Goal: Task Accomplishment & Management: Manage account settings

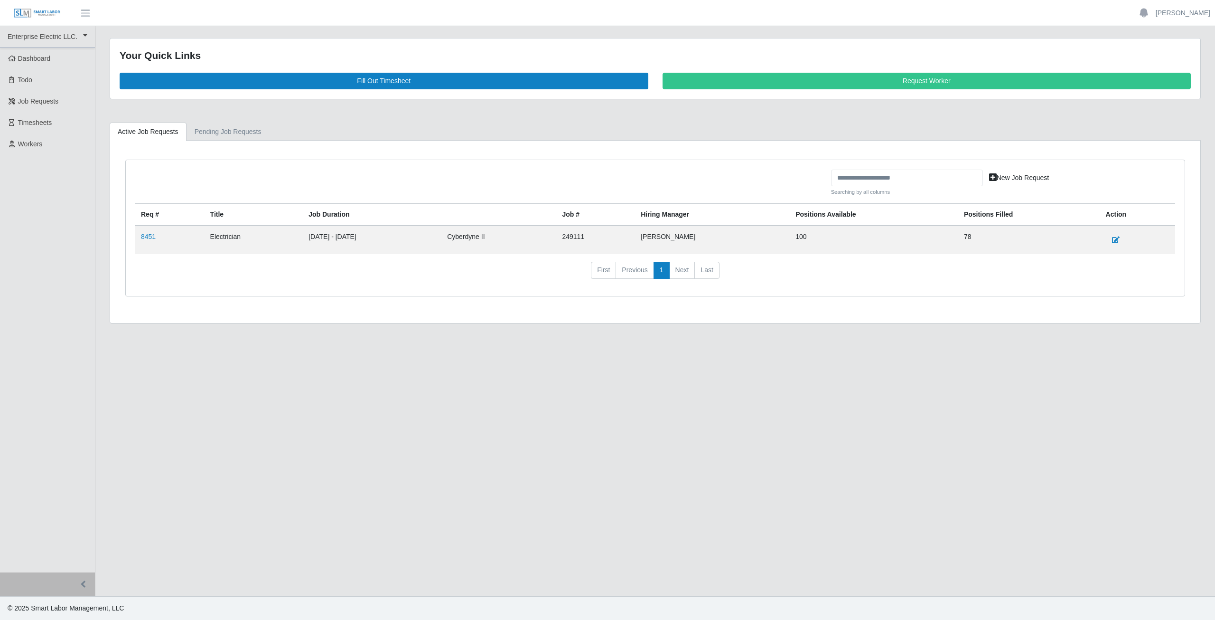
click at [28, 124] on span "Timesheets" at bounding box center [35, 123] width 34 height 8
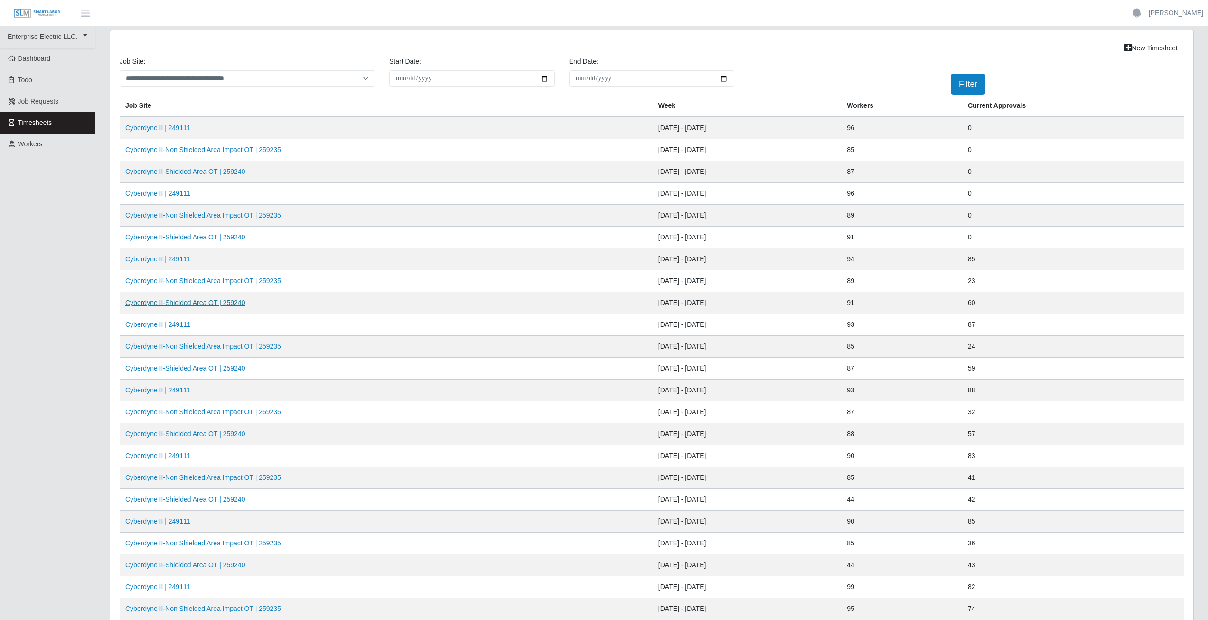
click at [189, 304] on link "Cyberdyne II-Shielded Area OT | 259240" at bounding box center [185, 303] width 120 height 8
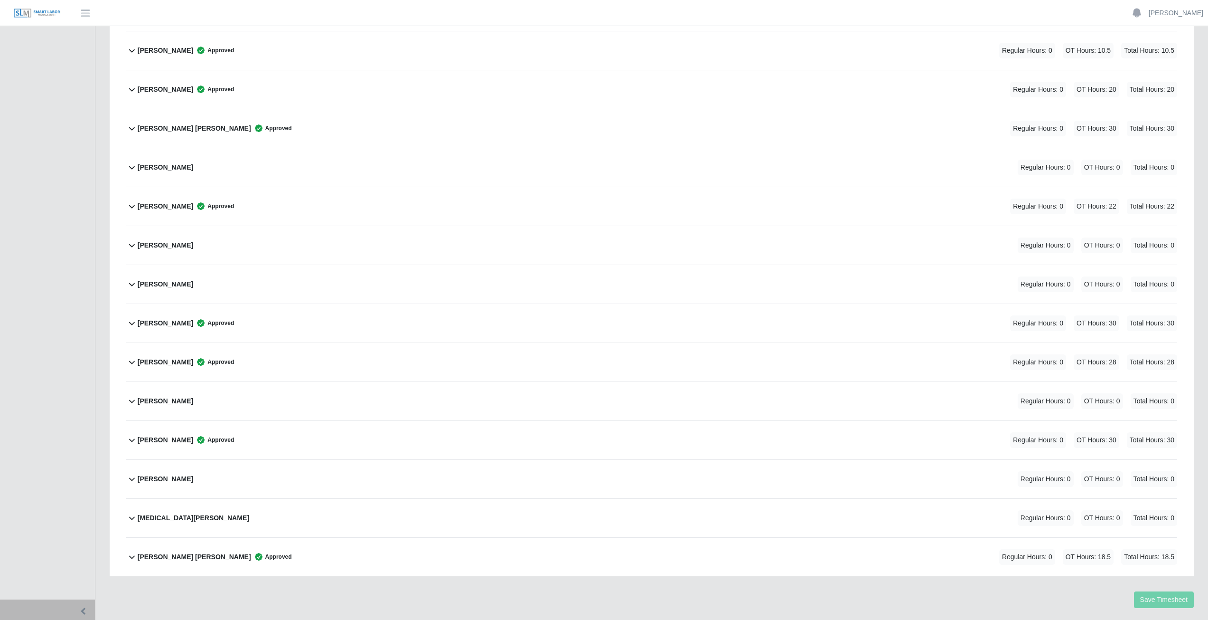
scroll to position [3195, 0]
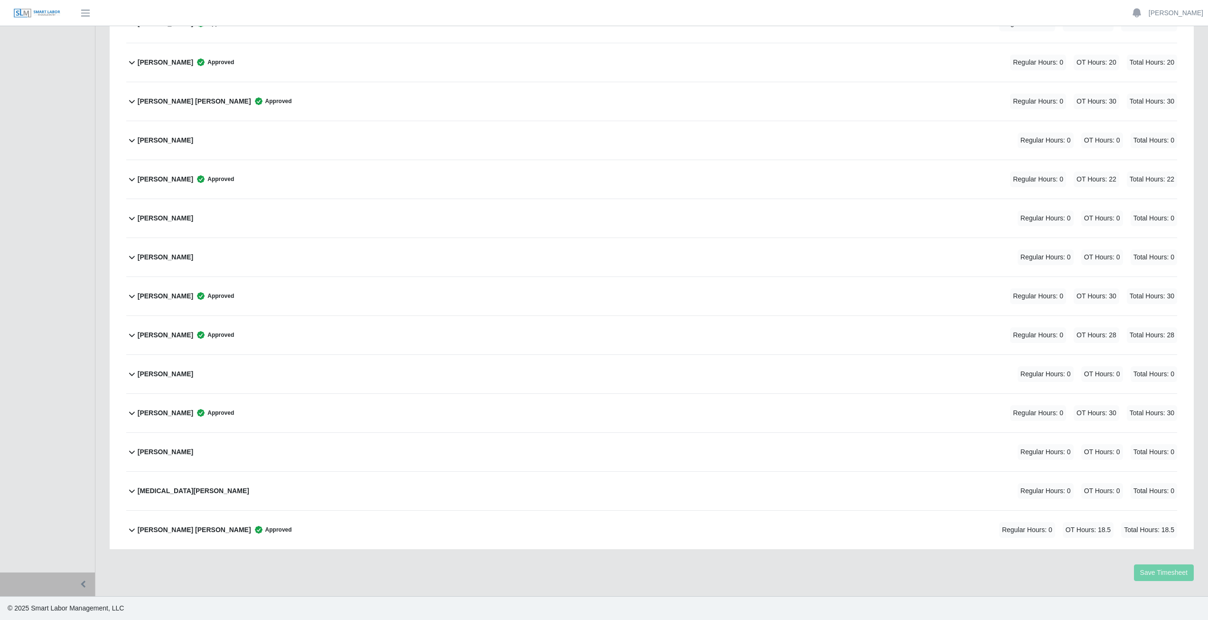
click at [133, 179] on icon at bounding box center [132, 179] width 6 height 3
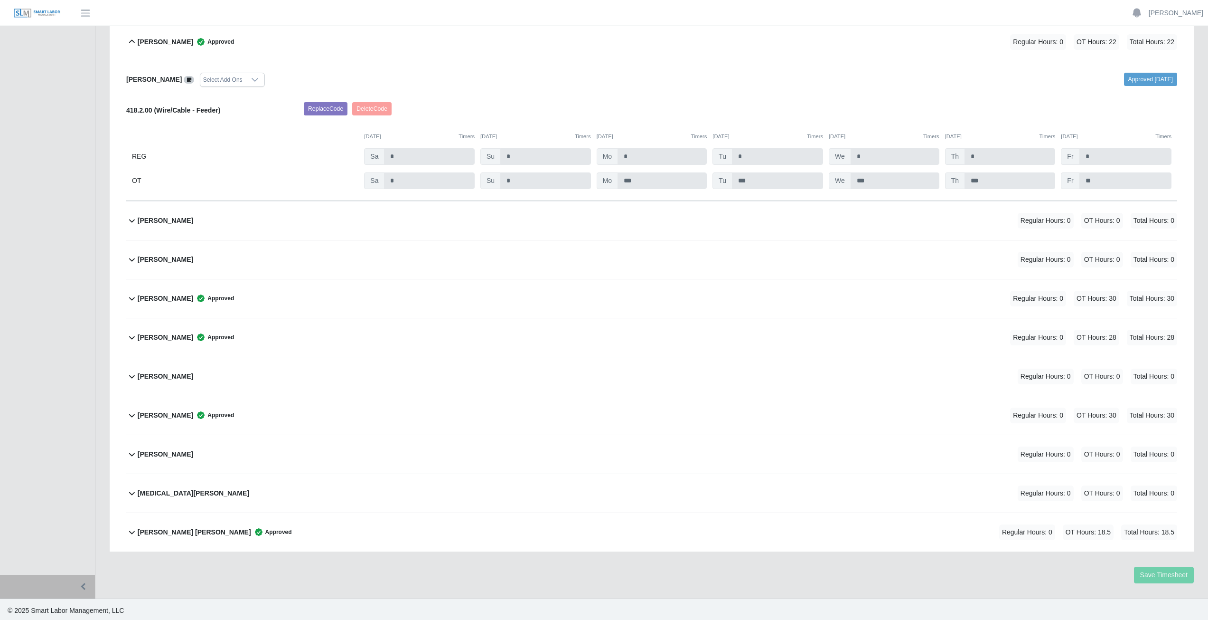
scroll to position [3335, 0]
click at [131, 38] on icon at bounding box center [131, 39] width 11 height 11
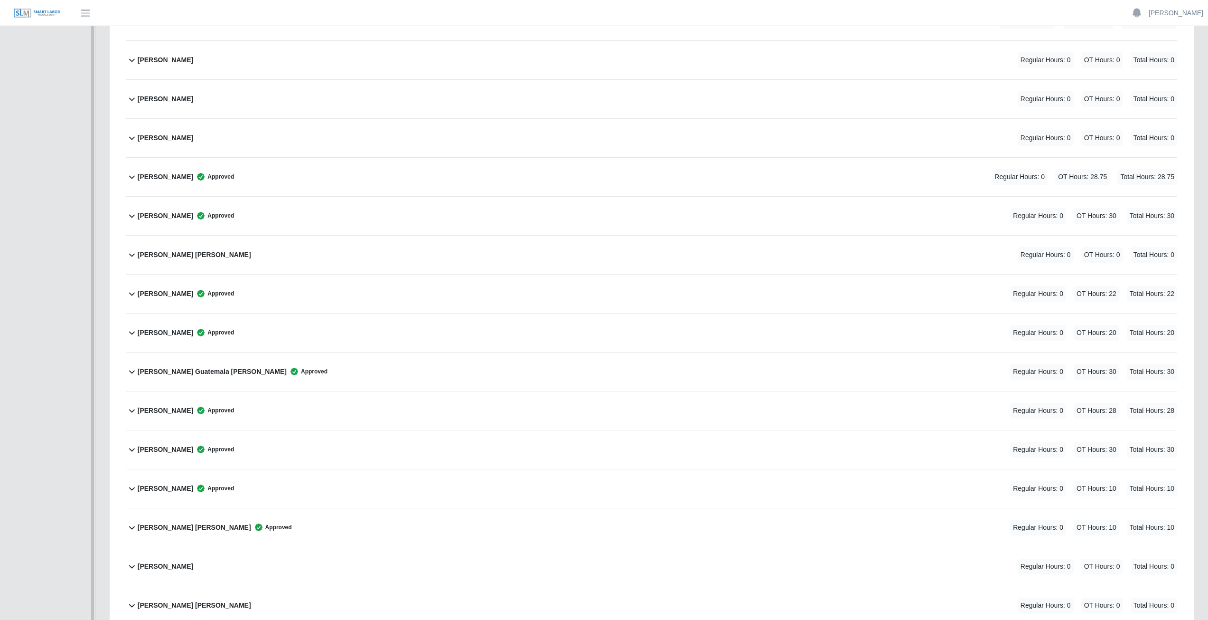
scroll to position [0, 0]
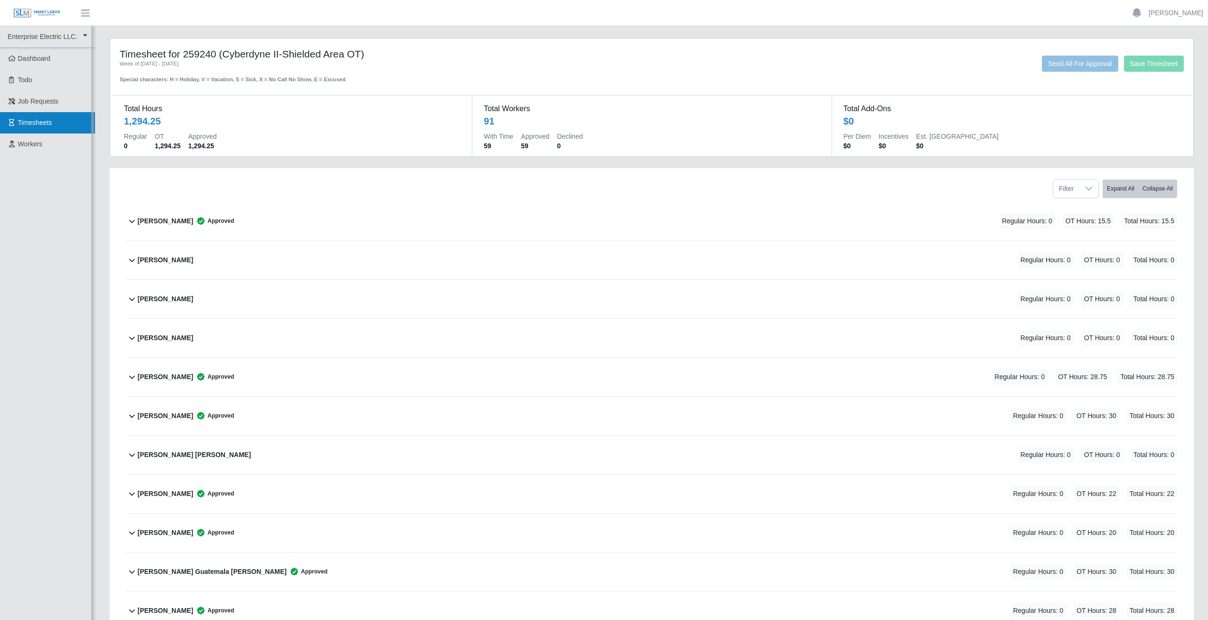
click at [40, 125] on span "Timesheets" at bounding box center [35, 123] width 34 height 8
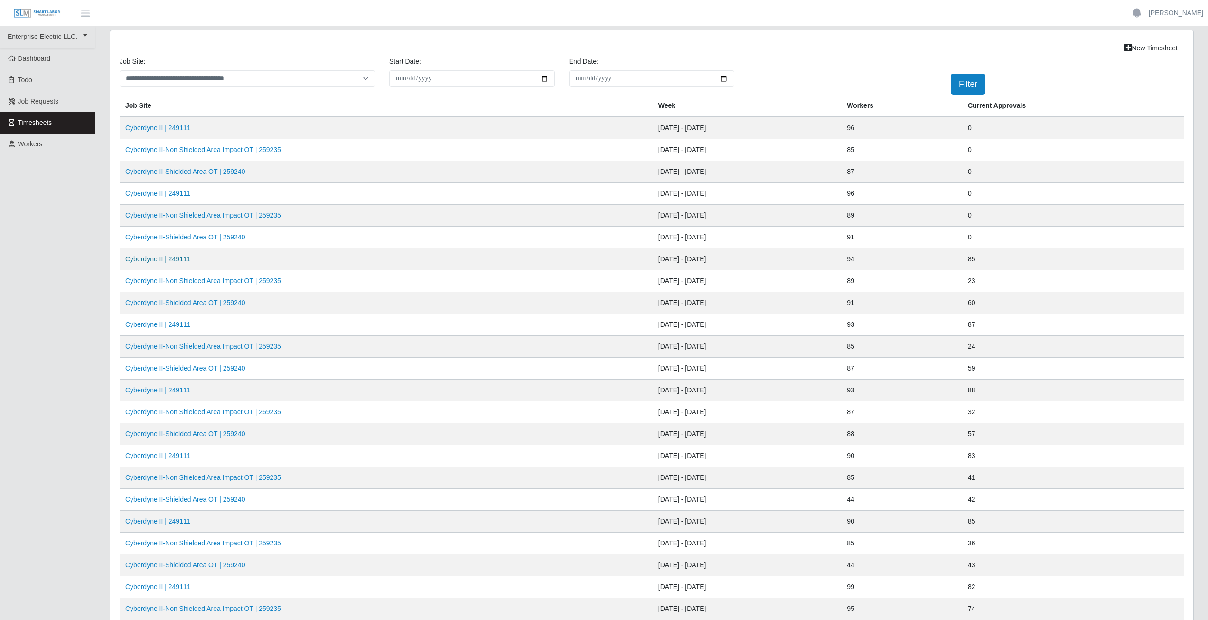
click at [174, 260] on link "Cyberdyne II | 249111" at bounding box center [158, 259] width 66 height 8
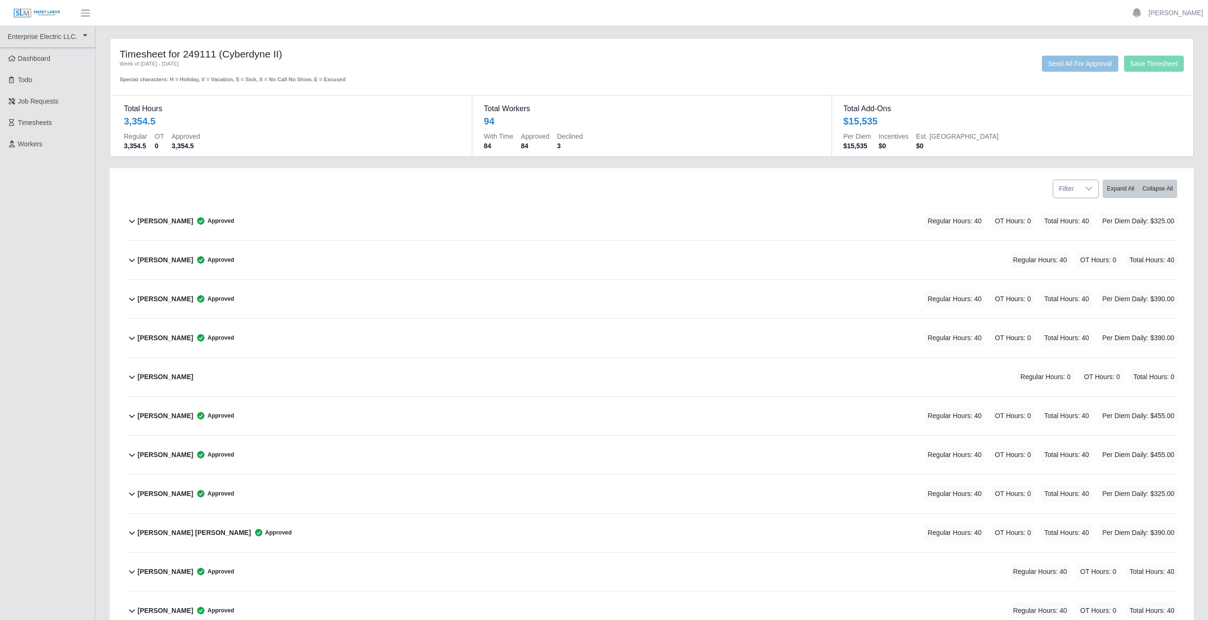
click at [1090, 190] on icon at bounding box center [1089, 189] width 8 height 8
click at [1086, 247] on span "unapproved" at bounding box center [1086, 247] width 36 height 10
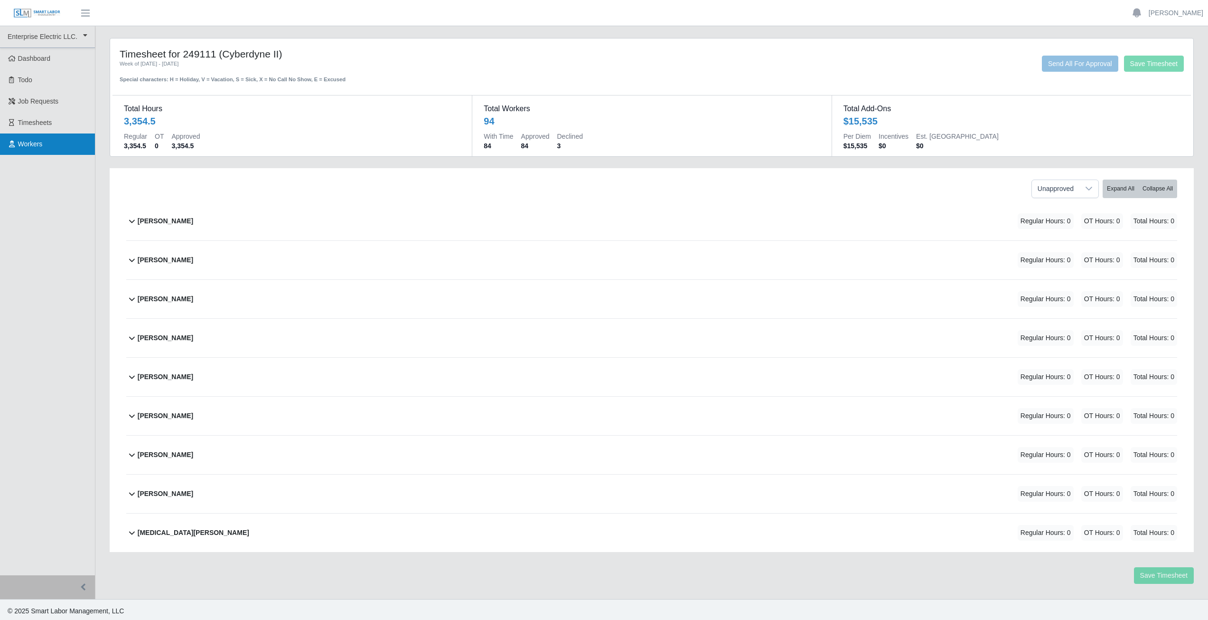
click at [31, 143] on span "Workers" at bounding box center [30, 144] width 25 height 8
